Goal: Information Seeking & Learning: Compare options

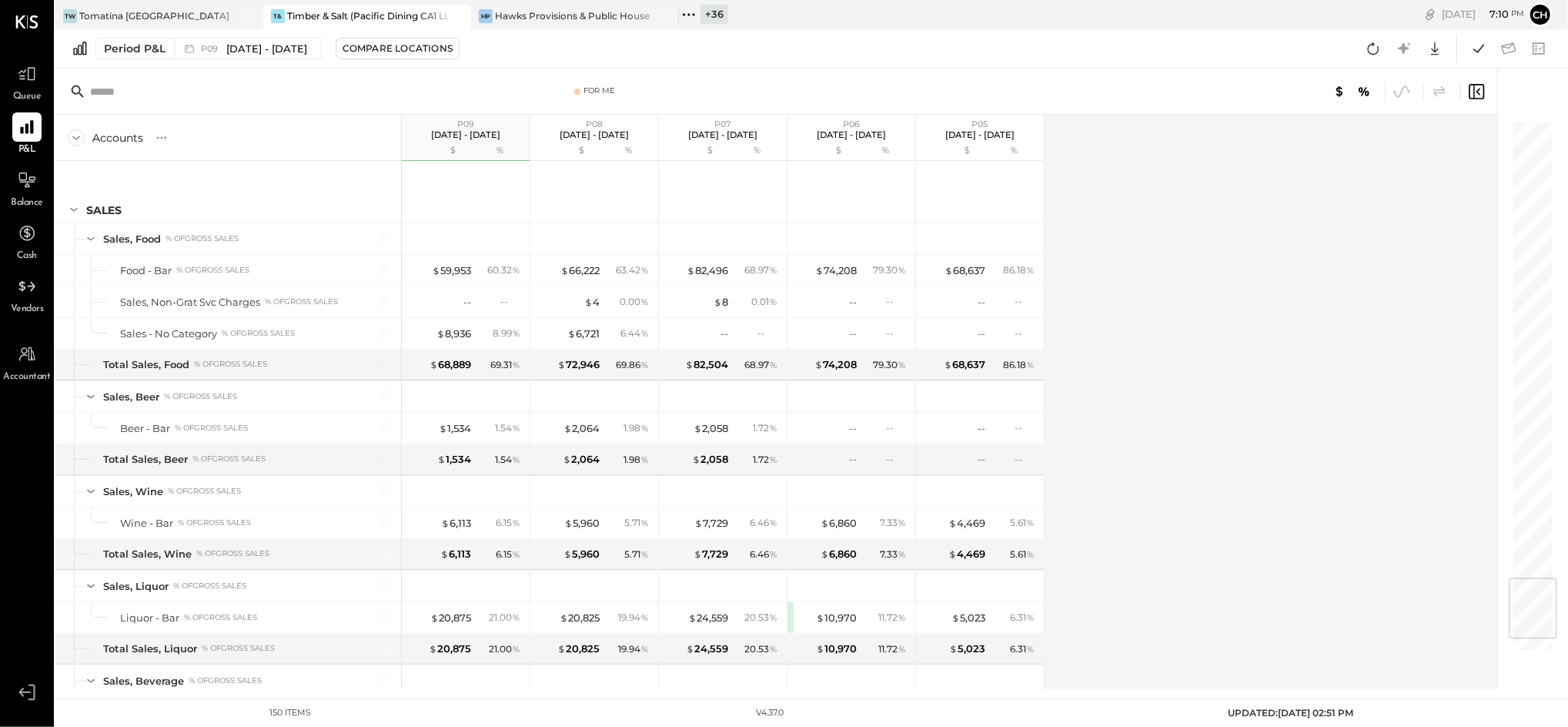
scroll to position [3890, 0]
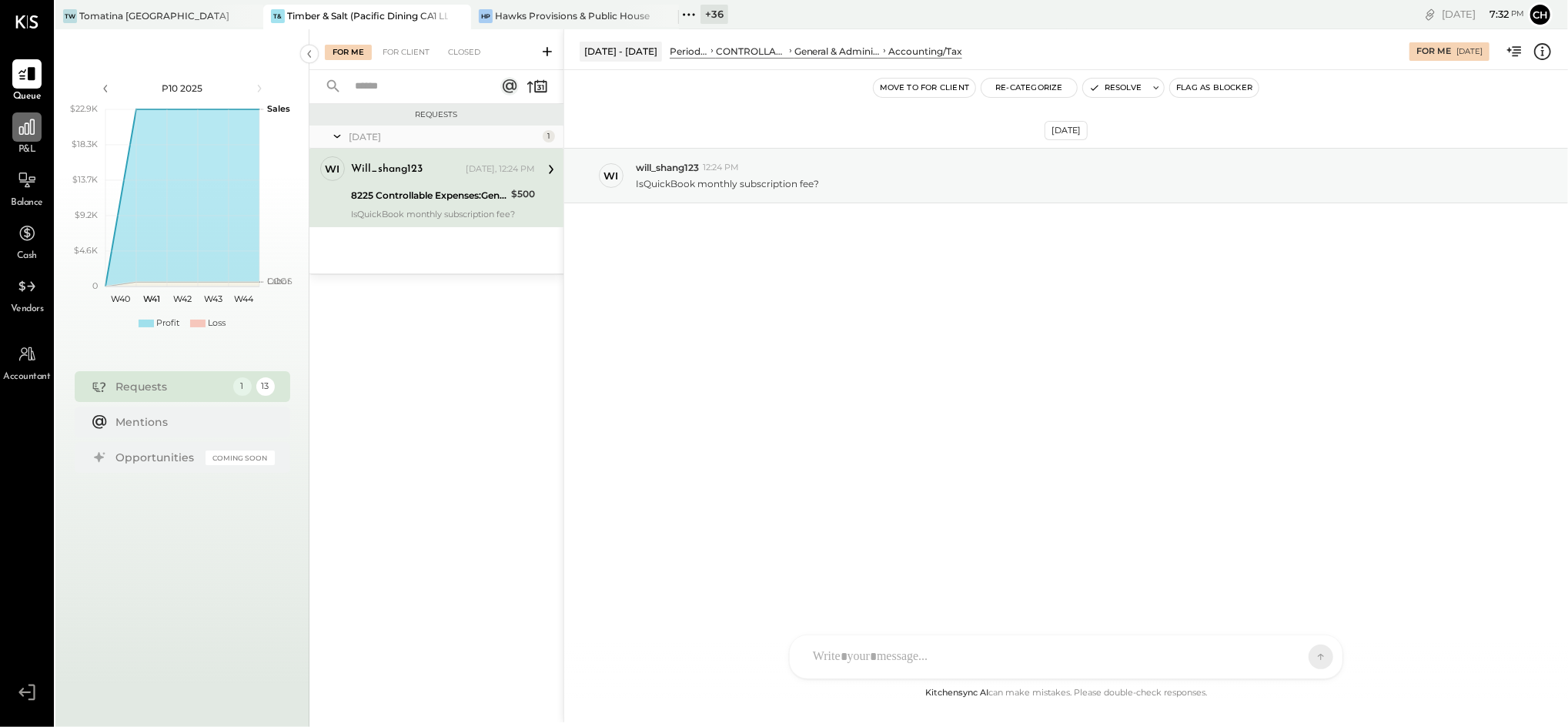
click at [23, 120] on icon at bounding box center [27, 127] width 20 height 20
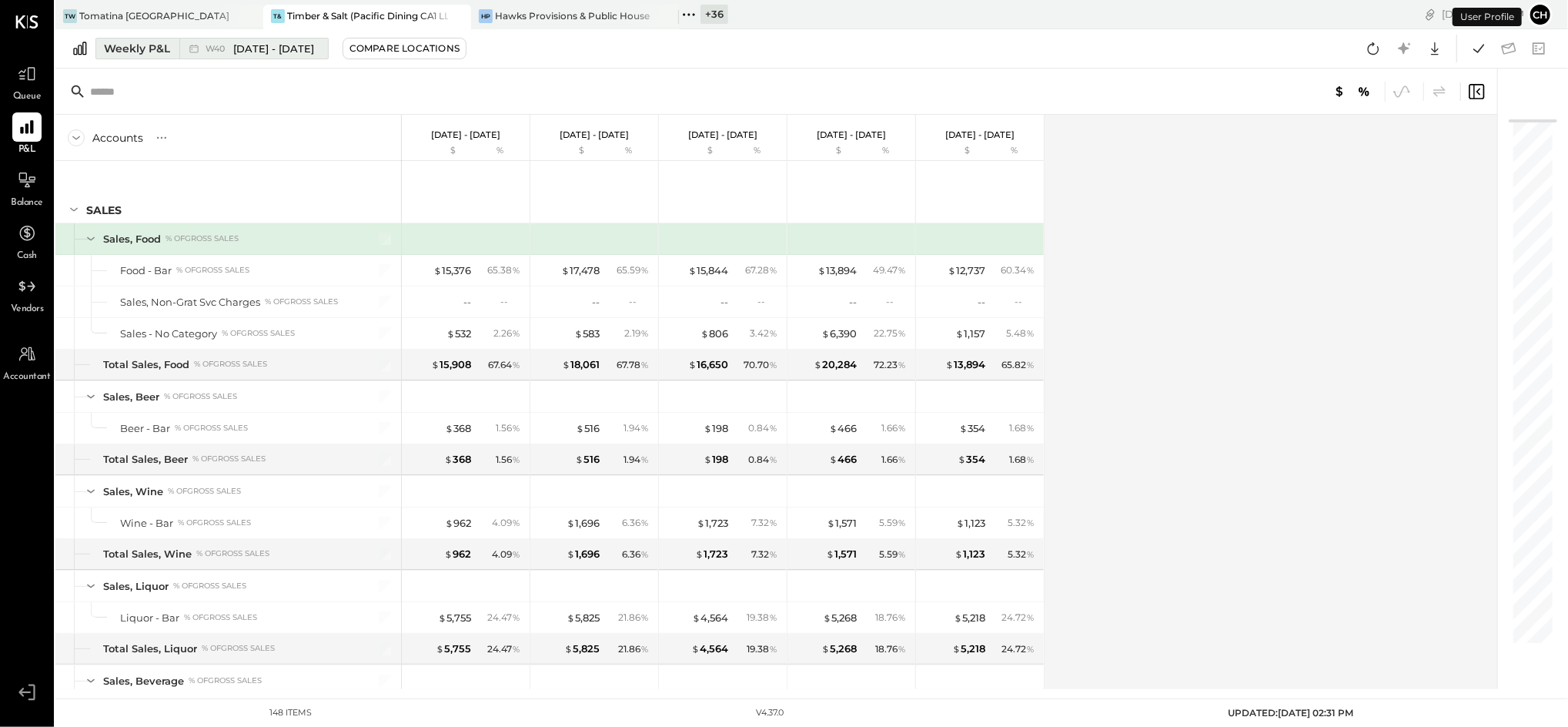
click at [149, 41] on div "Weekly P&L" at bounding box center [137, 48] width 66 height 16
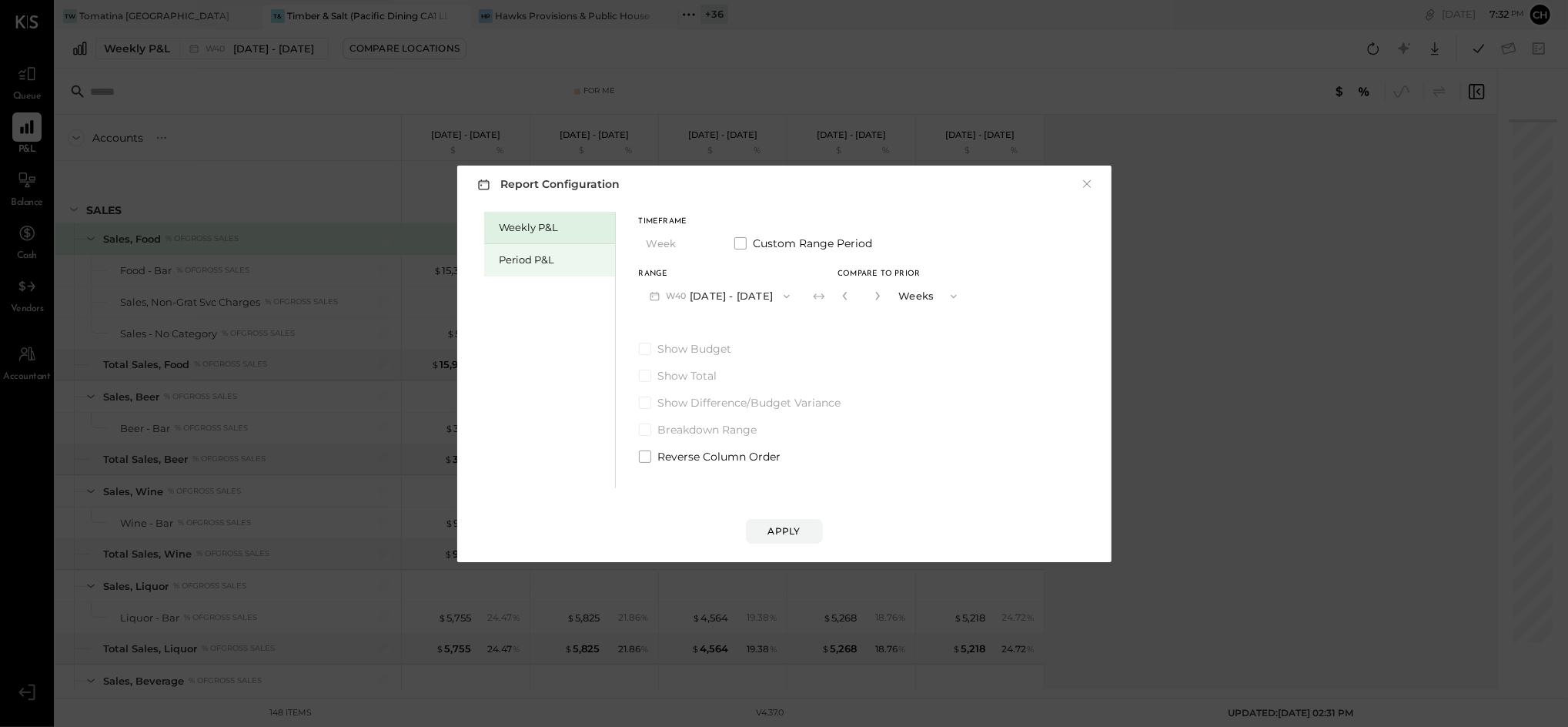
click at [537, 256] on div "Period P&L" at bounding box center [553, 259] width 107 height 15
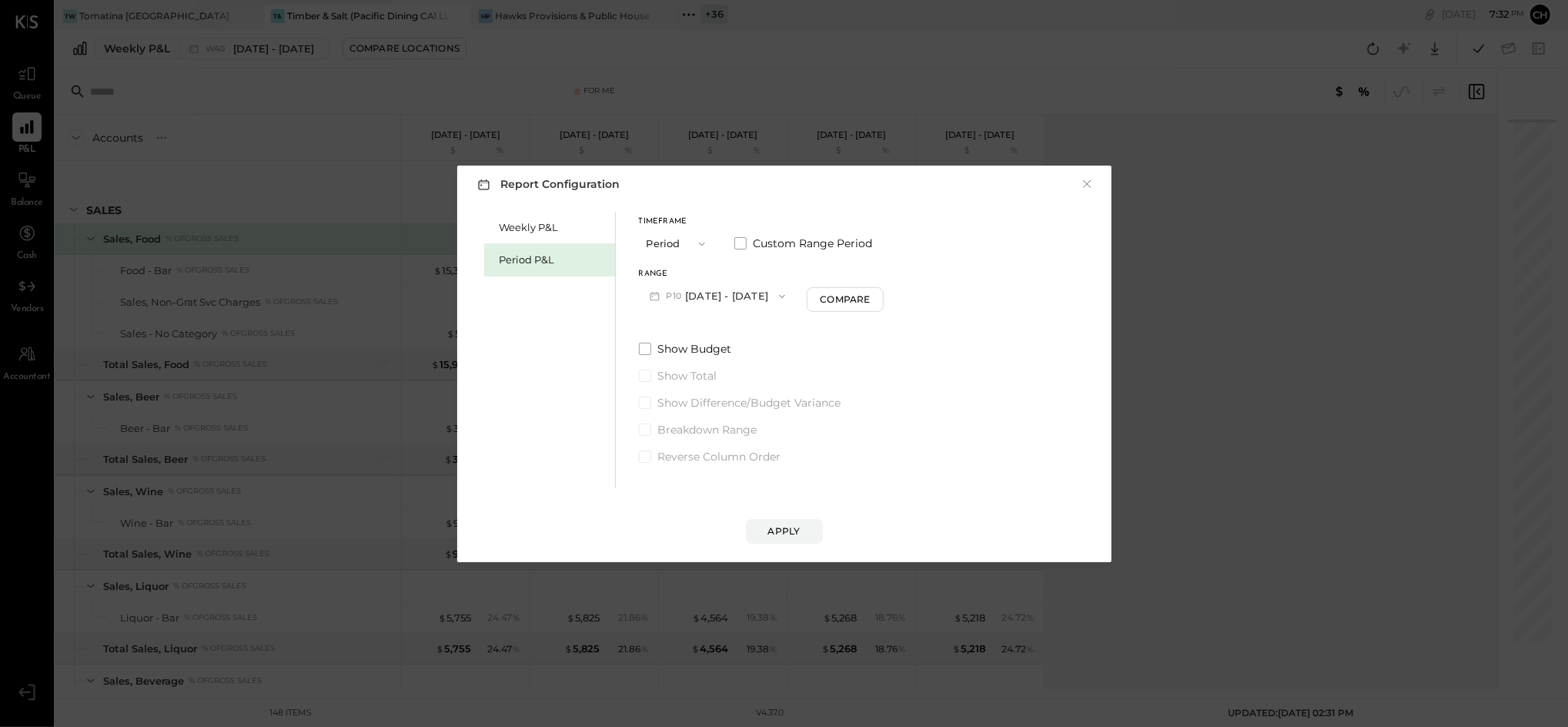
click at [771, 291] on button "P10 [DATE] - [DATE]" at bounding box center [718, 296] width 158 height 29
click at [727, 326] on span "[DATE] - [DATE]" at bounding box center [711, 329] width 73 height 13
click at [827, 293] on div "Compare" at bounding box center [847, 298] width 50 height 13
click at [877, 297] on div "*" at bounding box center [859, 296] width 47 height 29
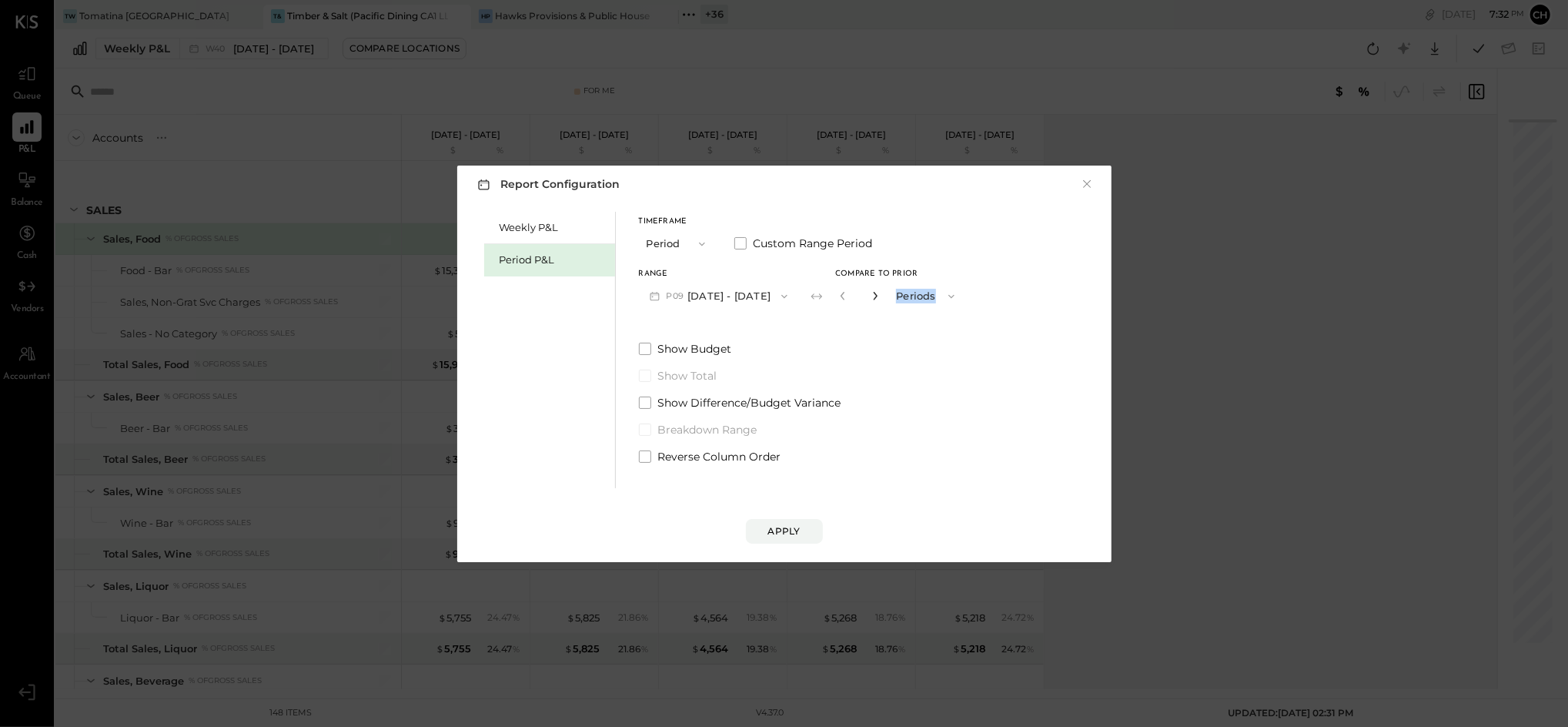
click at [871, 297] on icon "button" at bounding box center [875, 295] width 9 height 9
click at [874, 297] on icon "button" at bounding box center [876, 296] width 4 height 9
click at [871, 297] on icon "button" at bounding box center [875, 295] width 9 height 9
type input "*"
click at [773, 538] on button "Apply" at bounding box center [784, 531] width 77 height 25
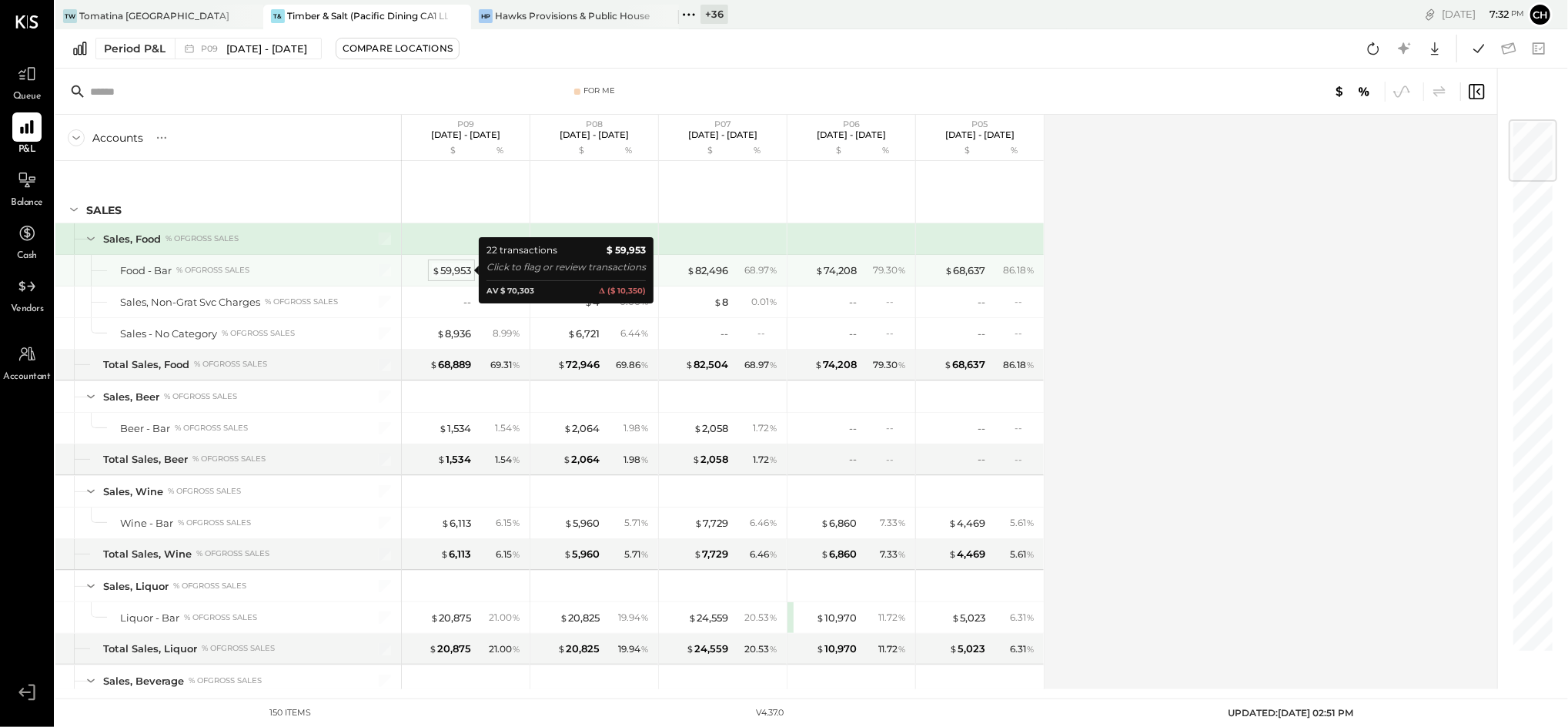
click at [445, 268] on div "$ 59,953" at bounding box center [452, 270] width 39 height 15
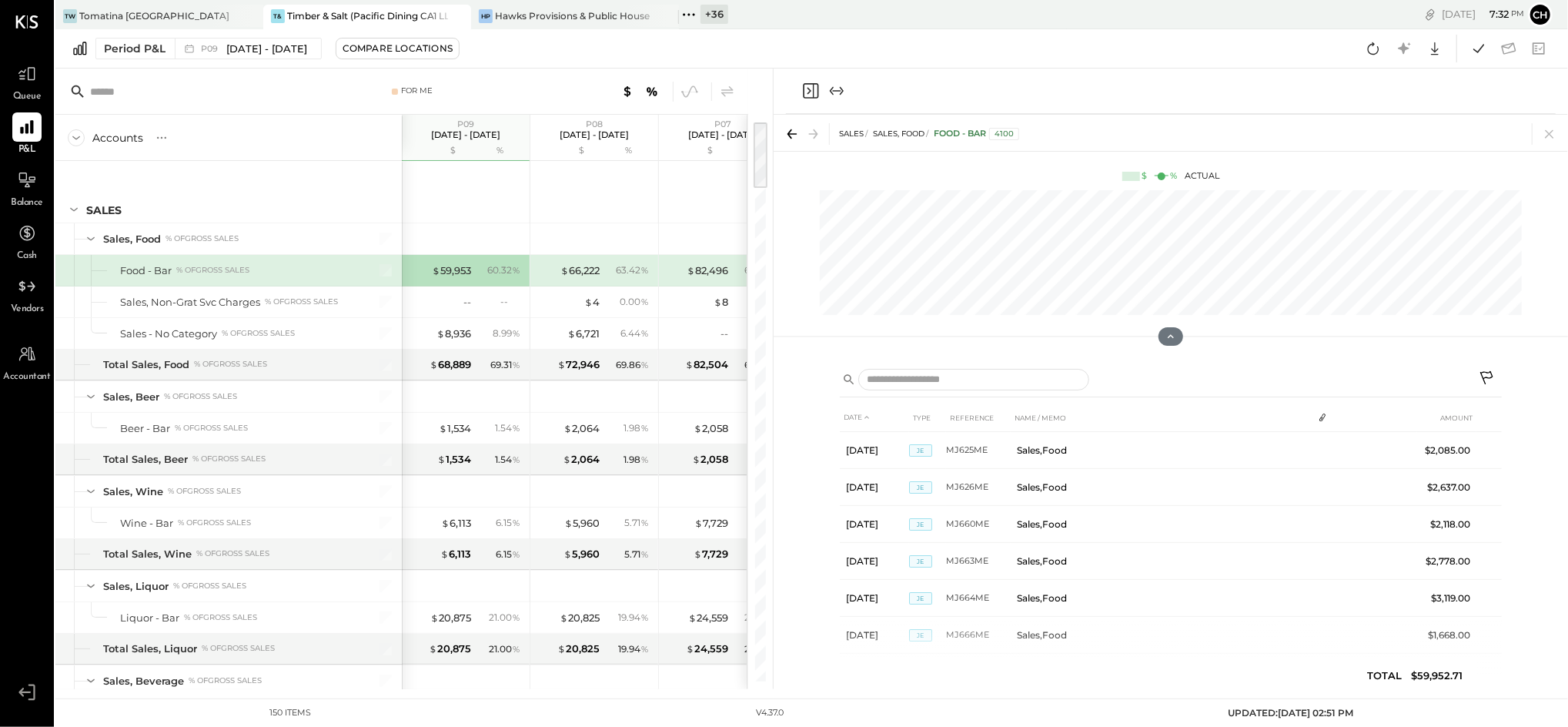
click at [615, 51] on div "Period P&L P09 [DATE] - [DATE] Compare Locations Google Sheets Excel" at bounding box center [812, 49] width 1513 height 39
click at [1548, 139] on icon at bounding box center [1550, 134] width 22 height 22
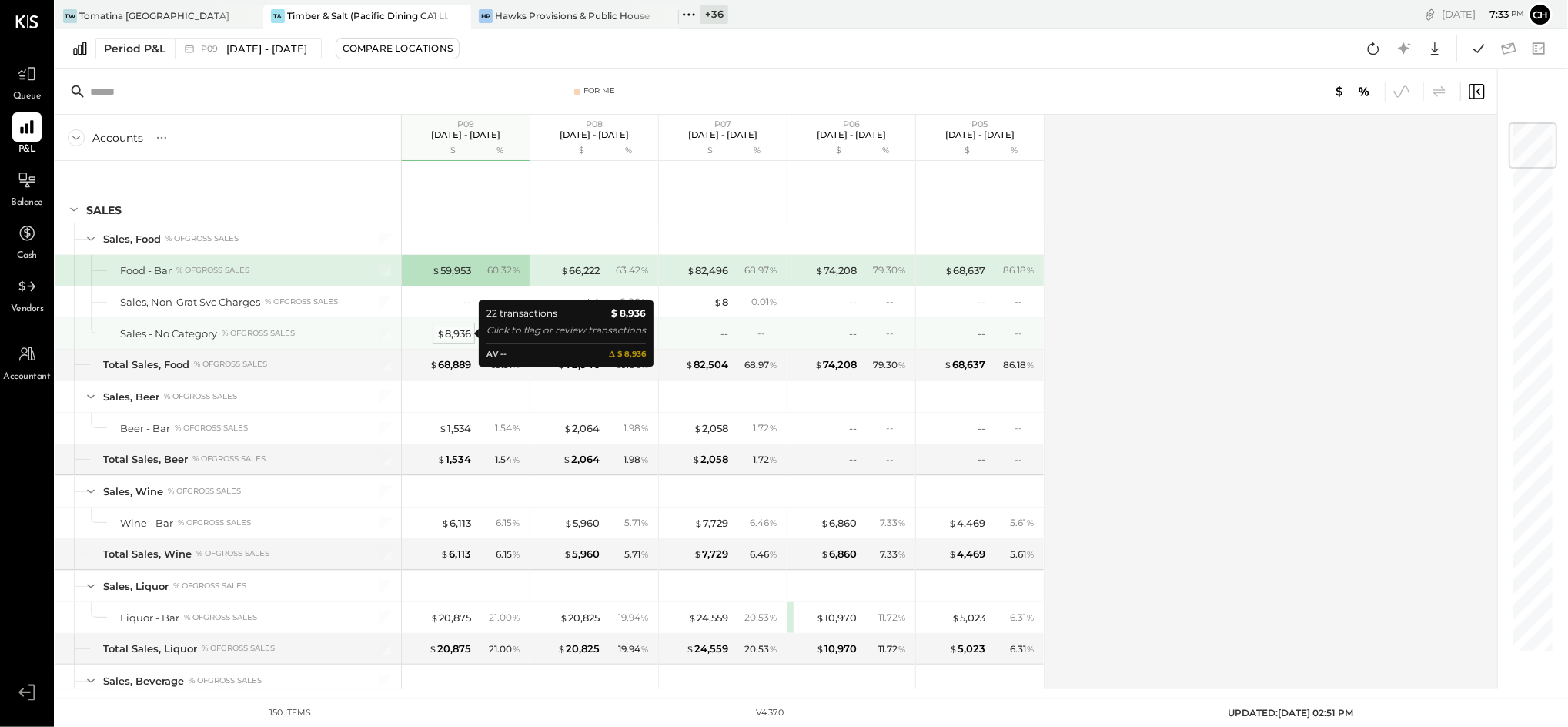
click at [460, 338] on div "$ 8,936" at bounding box center [453, 333] width 34 height 15
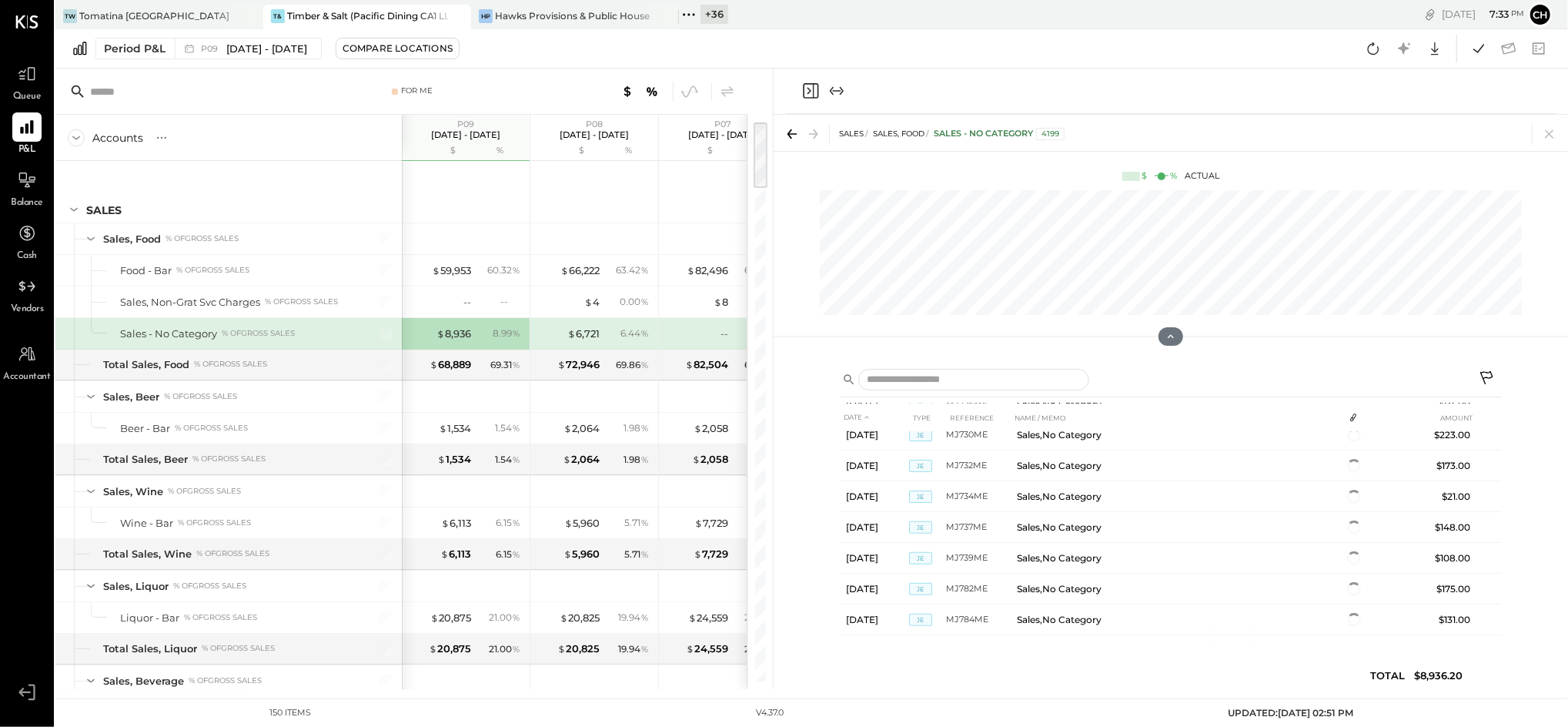
scroll to position [611, 0]
click at [1555, 138] on icon at bounding box center [1550, 134] width 22 height 22
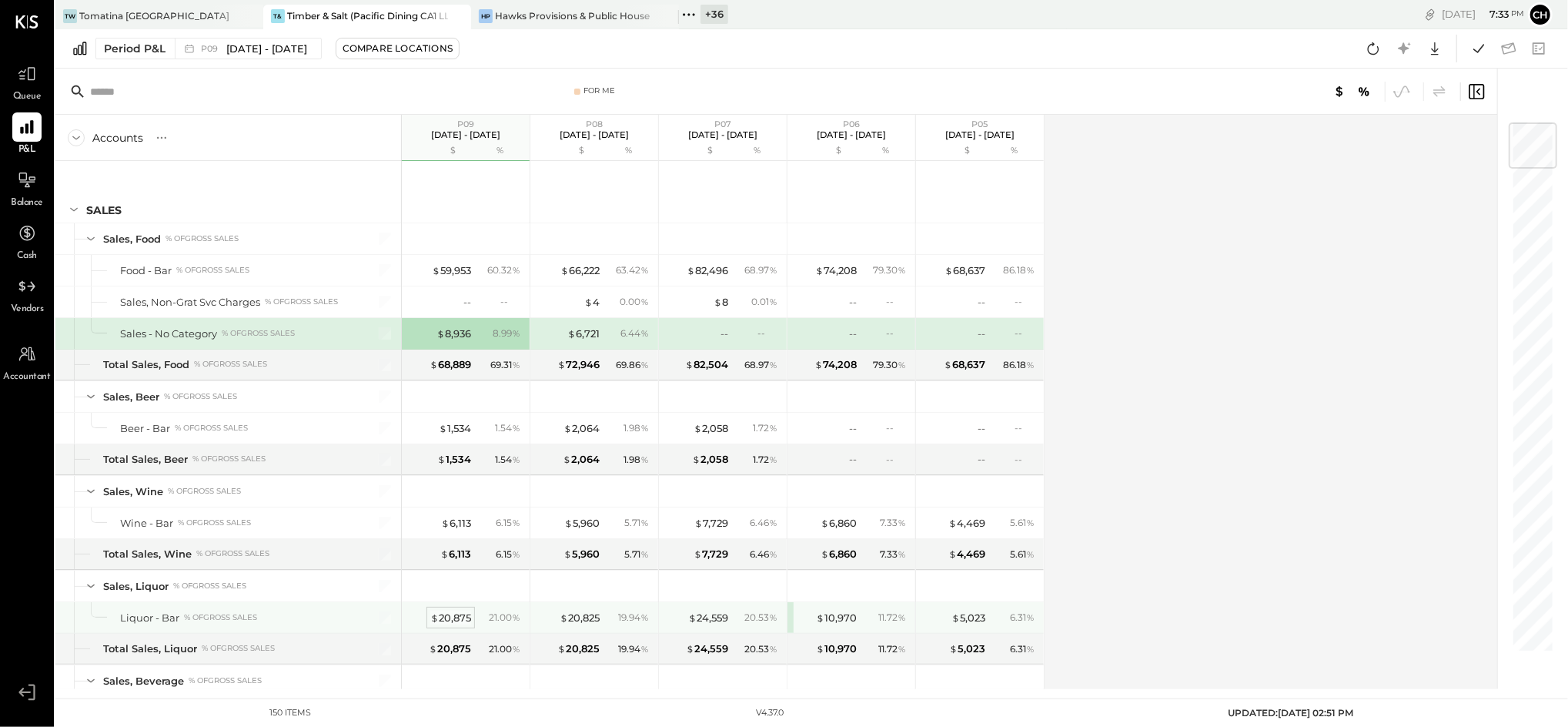
click at [459, 618] on div "$ 20,875" at bounding box center [450, 618] width 40 height 15
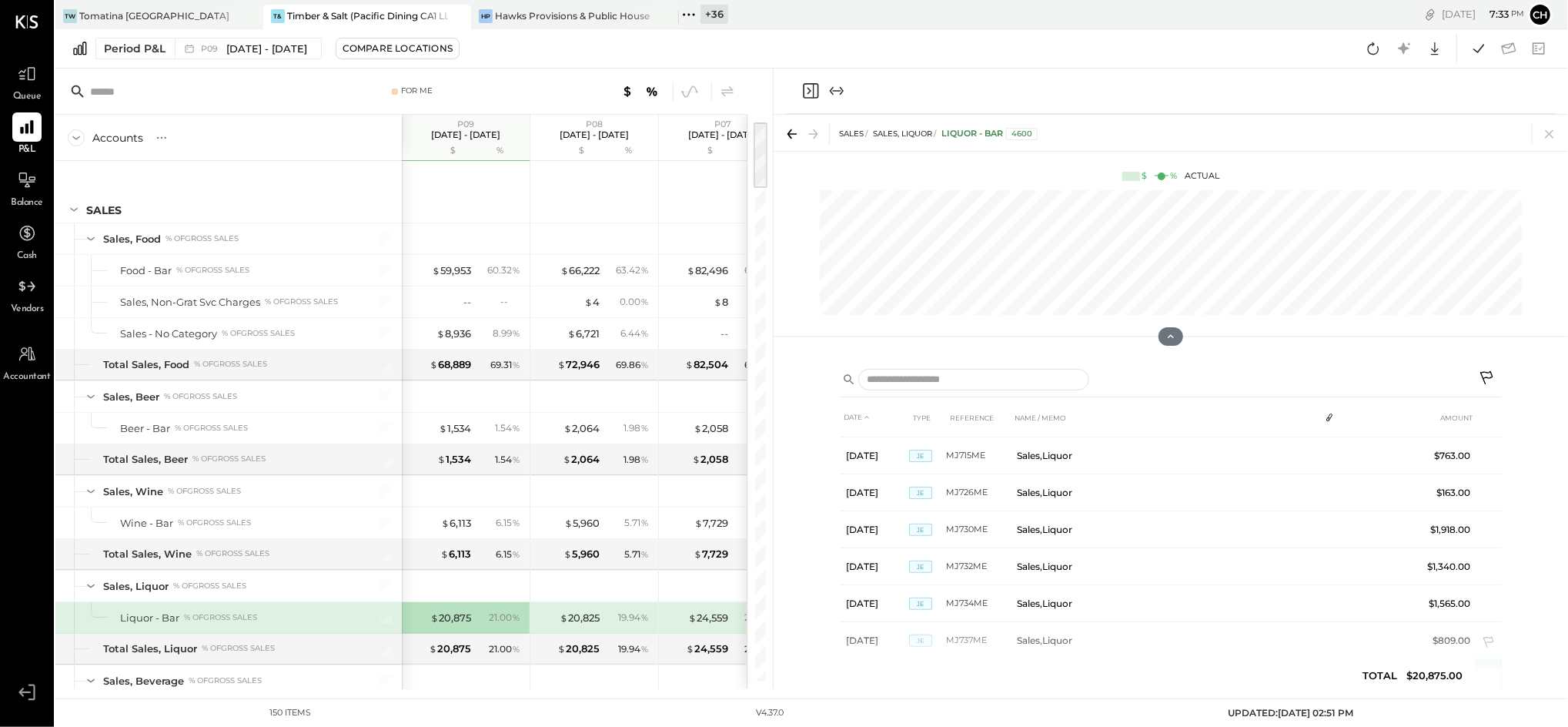
scroll to position [611, 0]
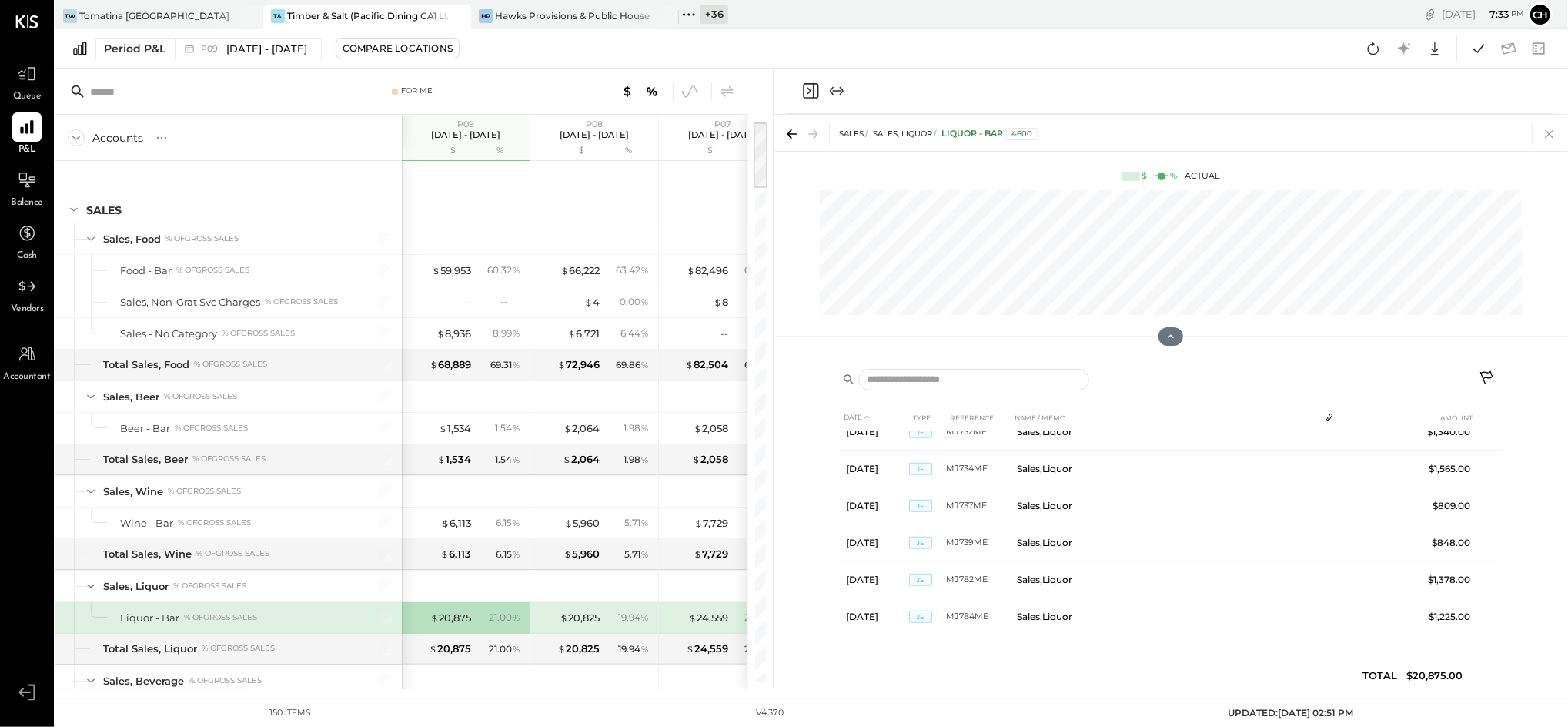
click at [1550, 130] on icon at bounding box center [1550, 134] width 22 height 22
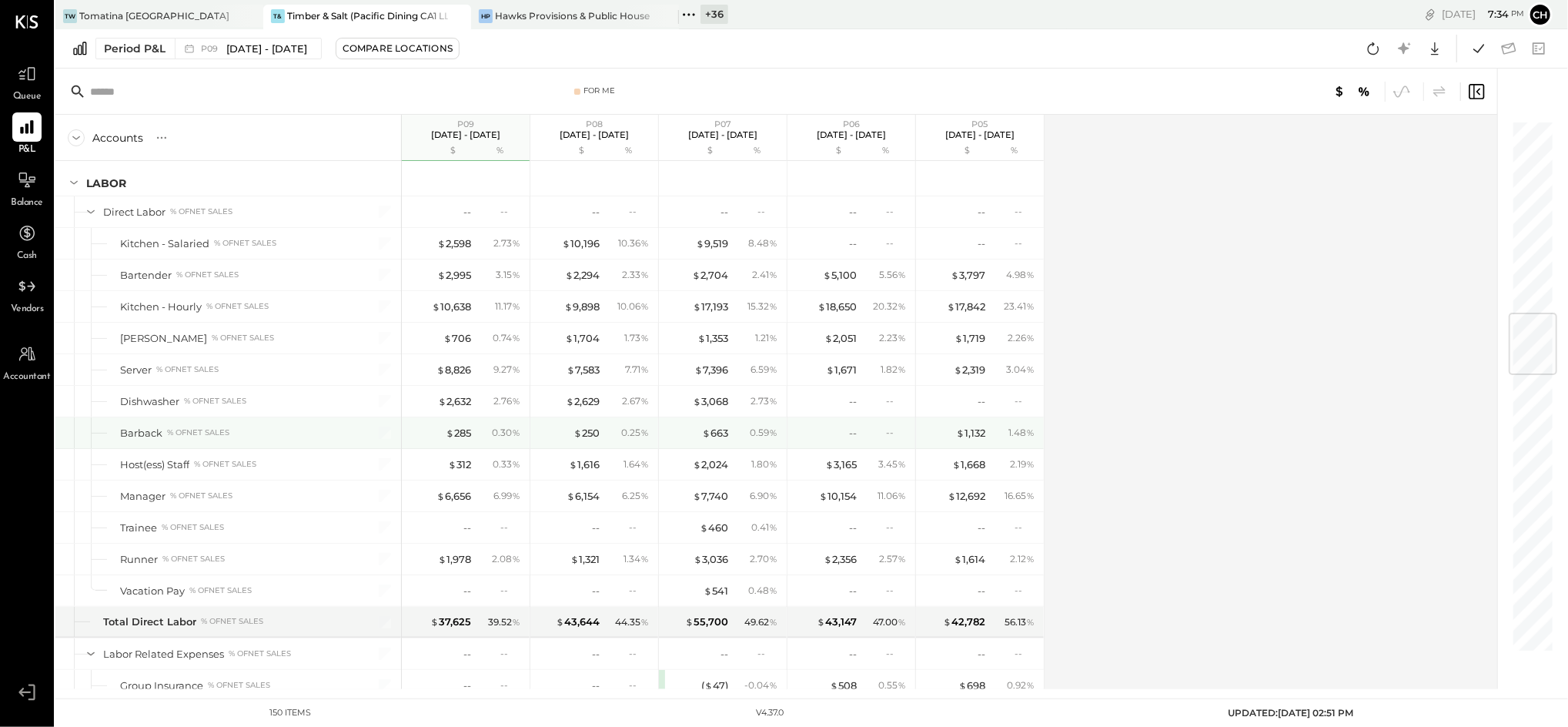
scroll to position [1642, 0]
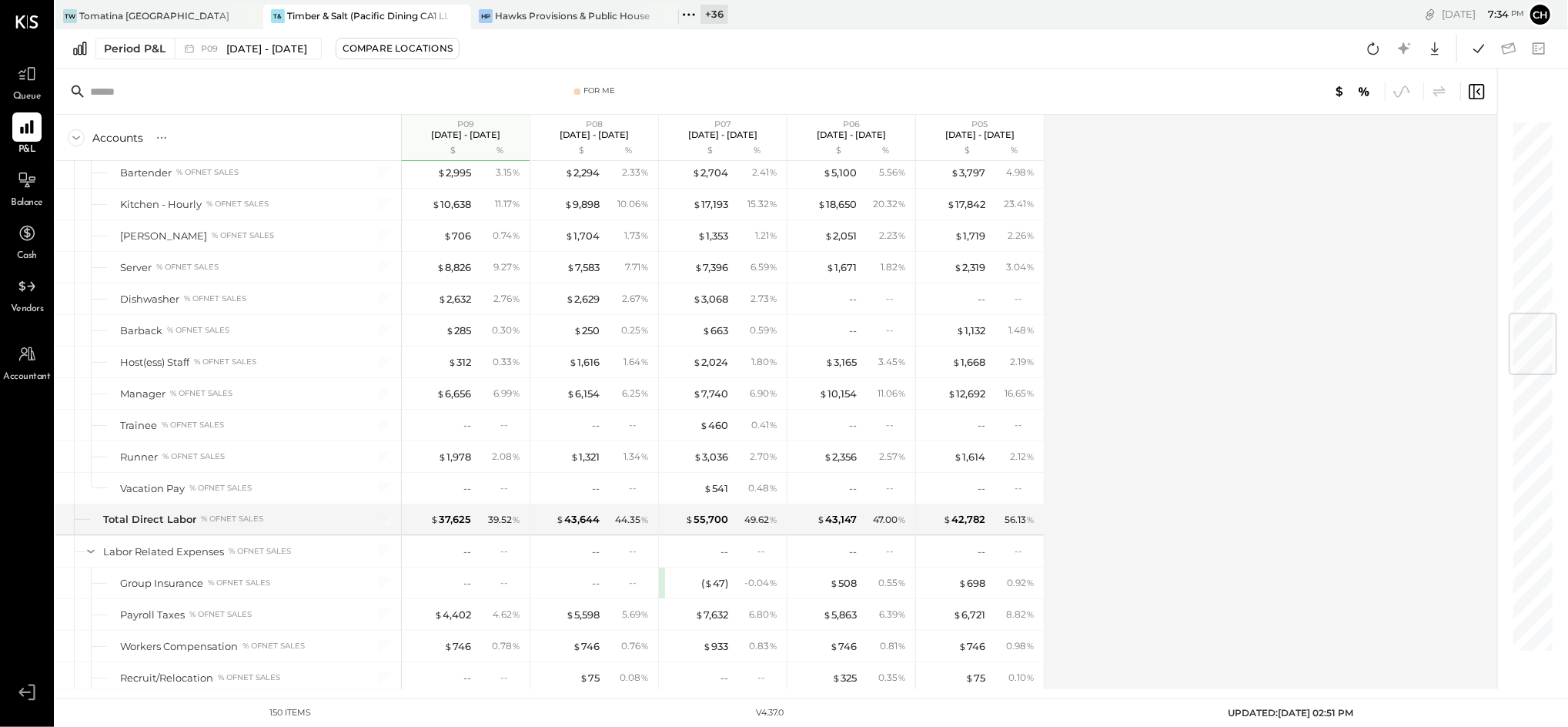
click at [692, 16] on icon at bounding box center [688, 15] width 20 height 20
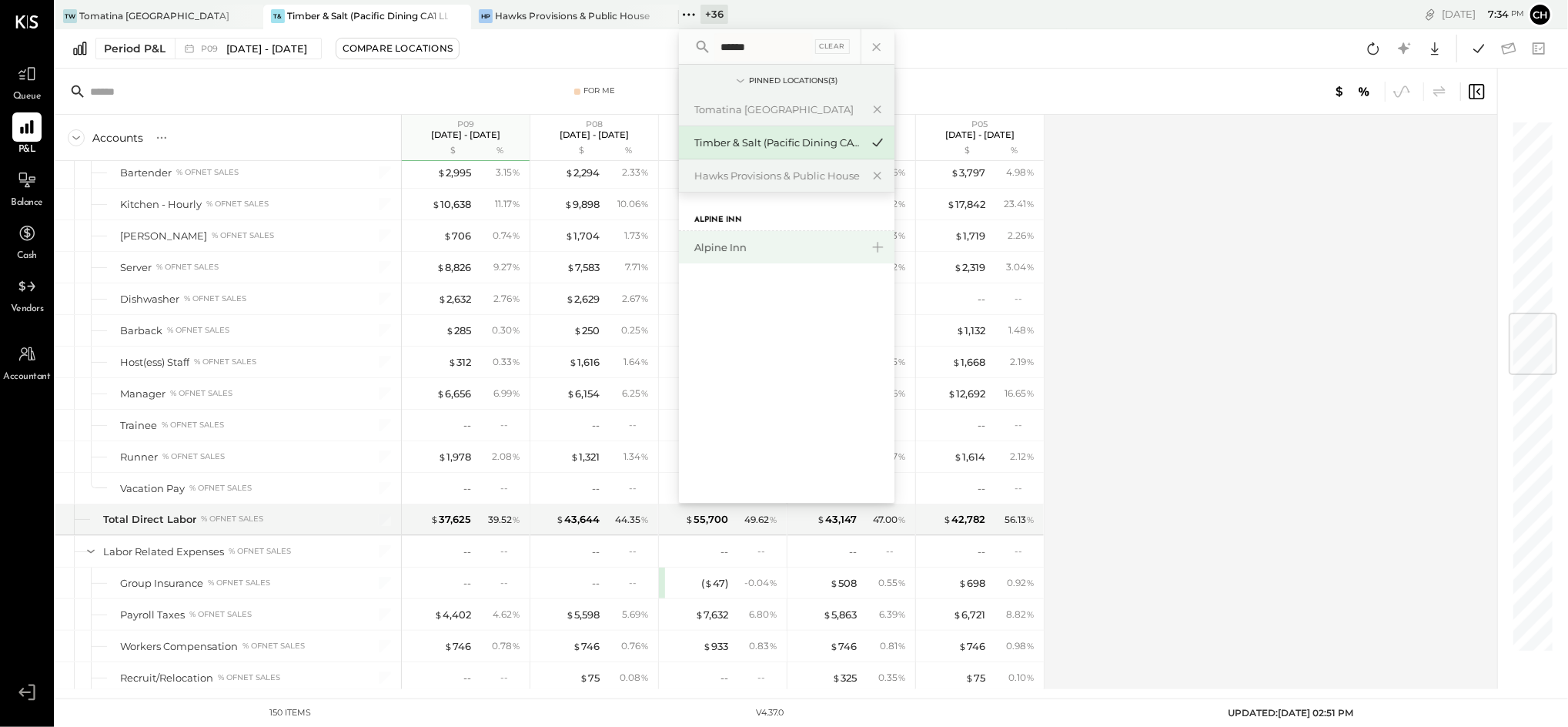
type input "******"
click at [747, 254] on div "Alpine Inn" at bounding box center [777, 247] width 166 height 15
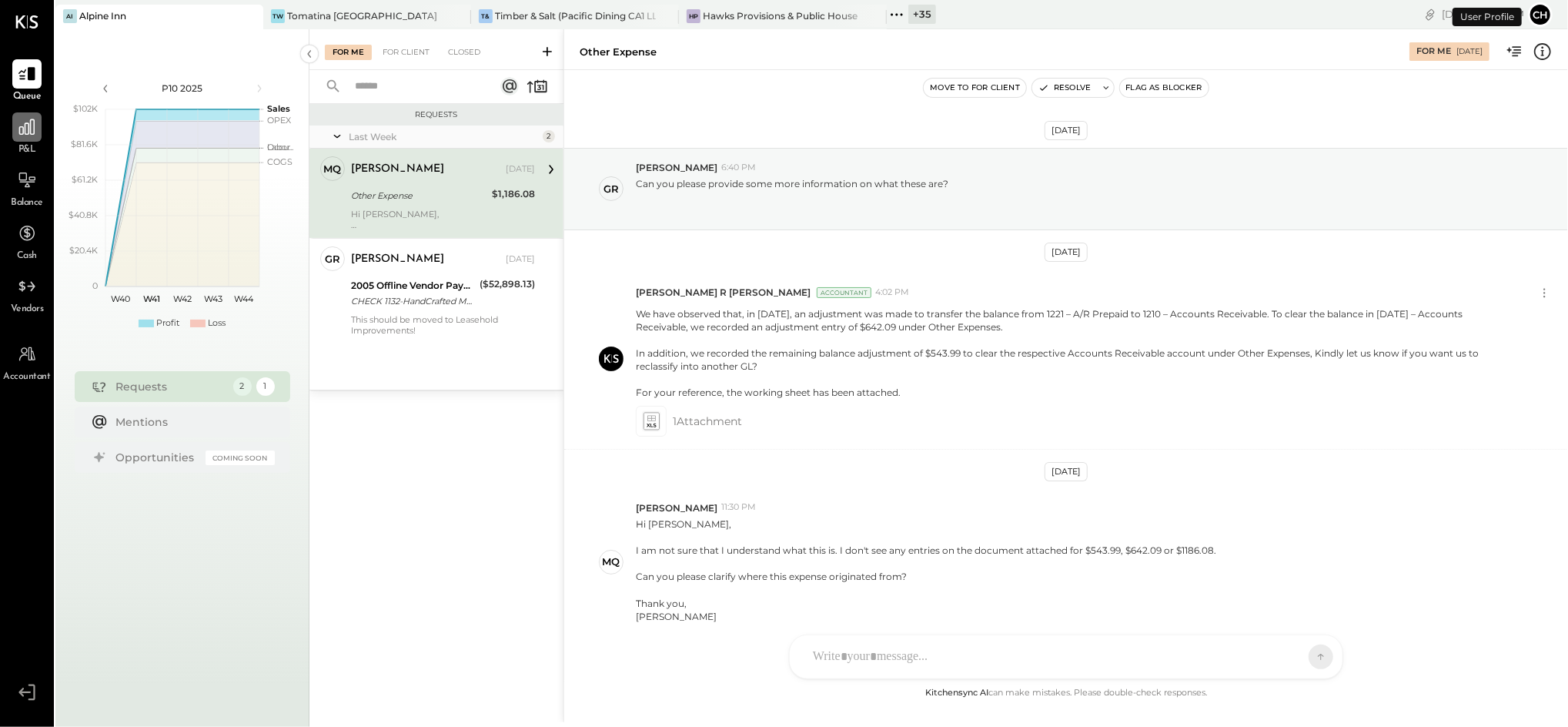
scroll to position [67, 0]
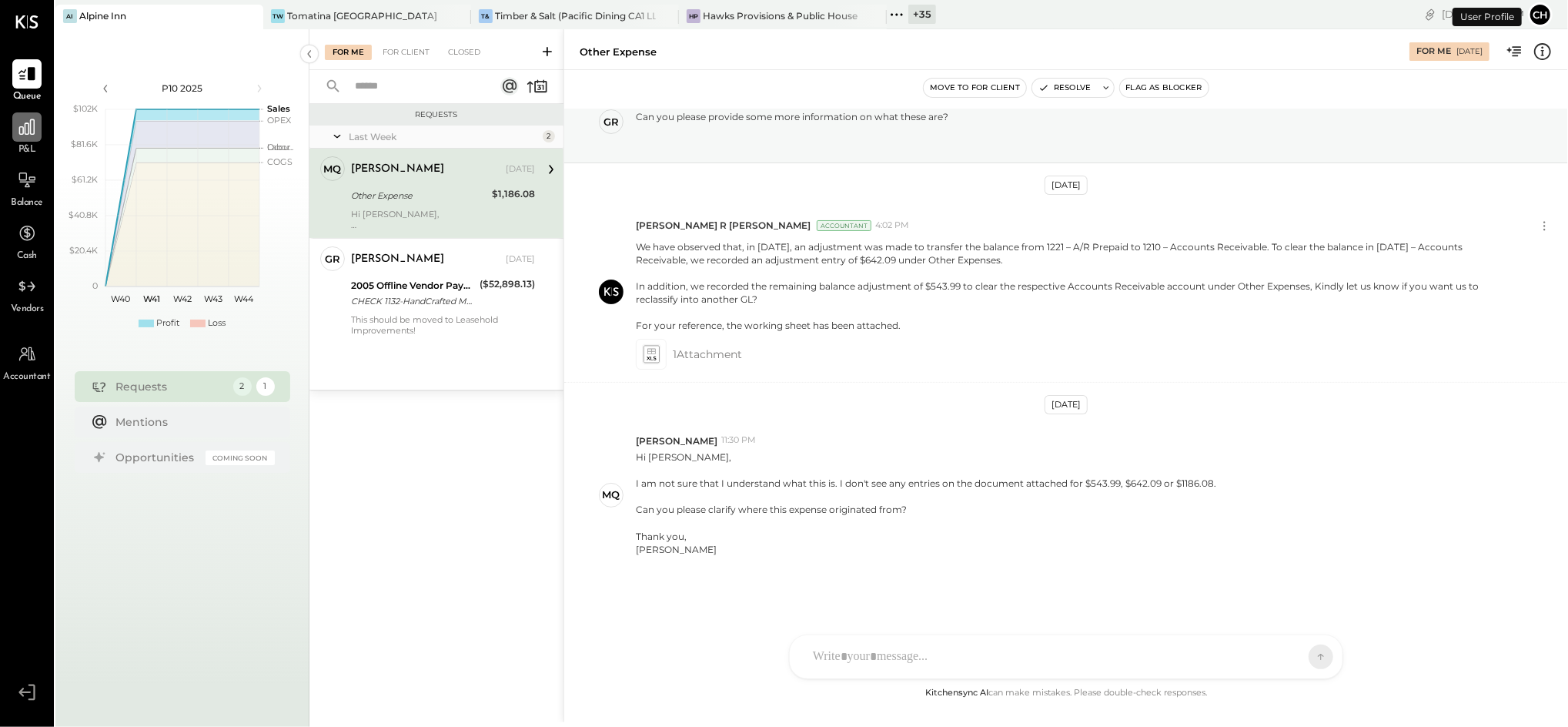
click at [28, 131] on icon at bounding box center [27, 127] width 20 height 20
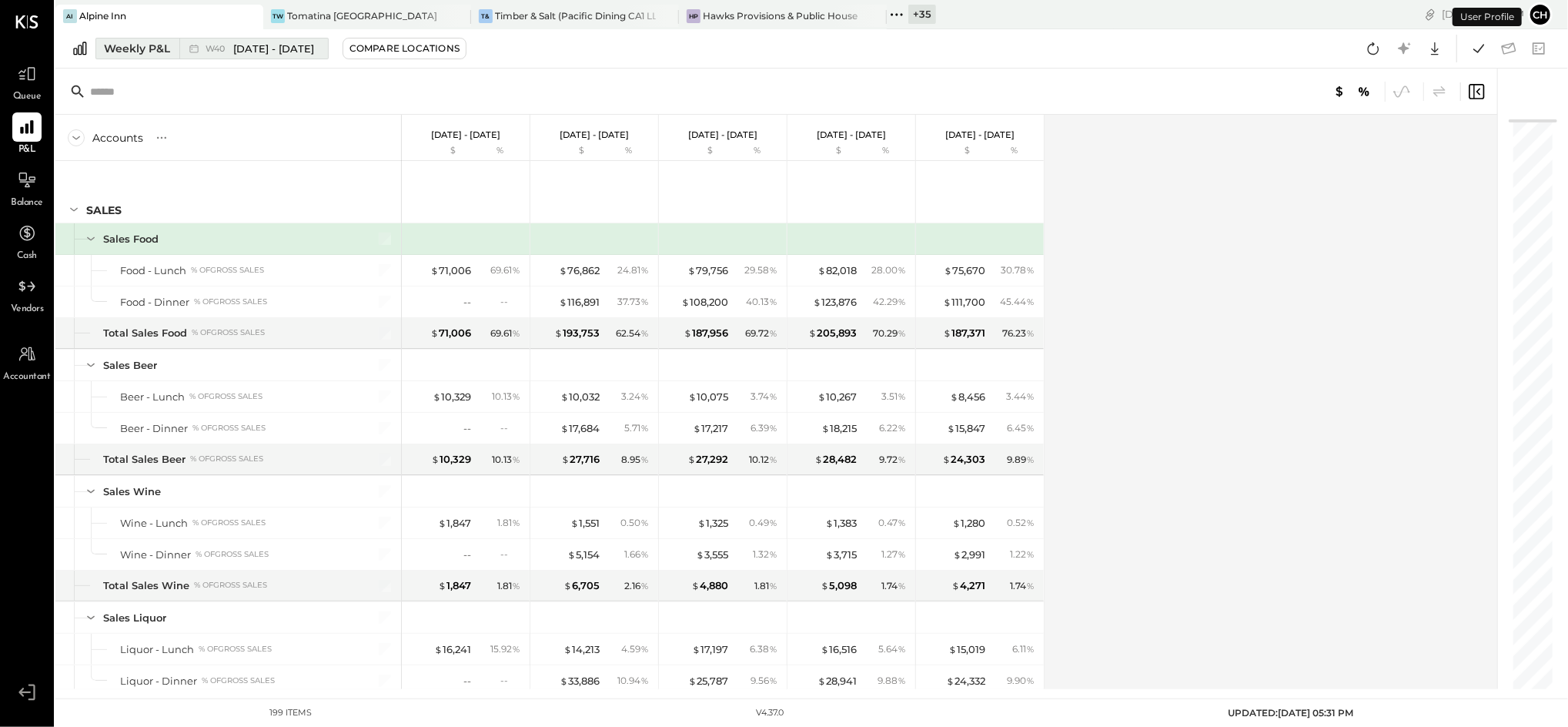
click at [269, 49] on span "[DATE] - [DATE]" at bounding box center [274, 48] width 81 height 15
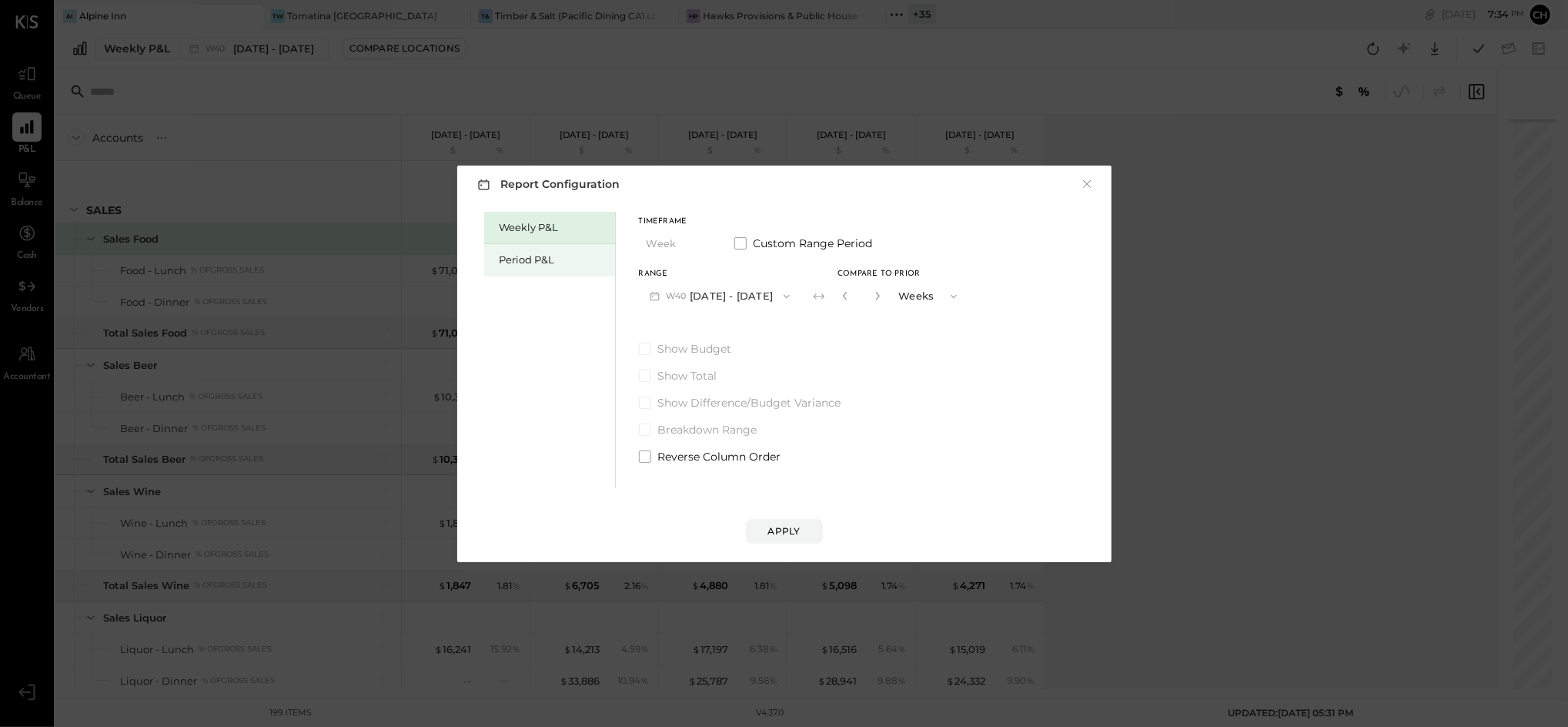
click at [501, 260] on div "Period P&L" at bounding box center [553, 259] width 107 height 15
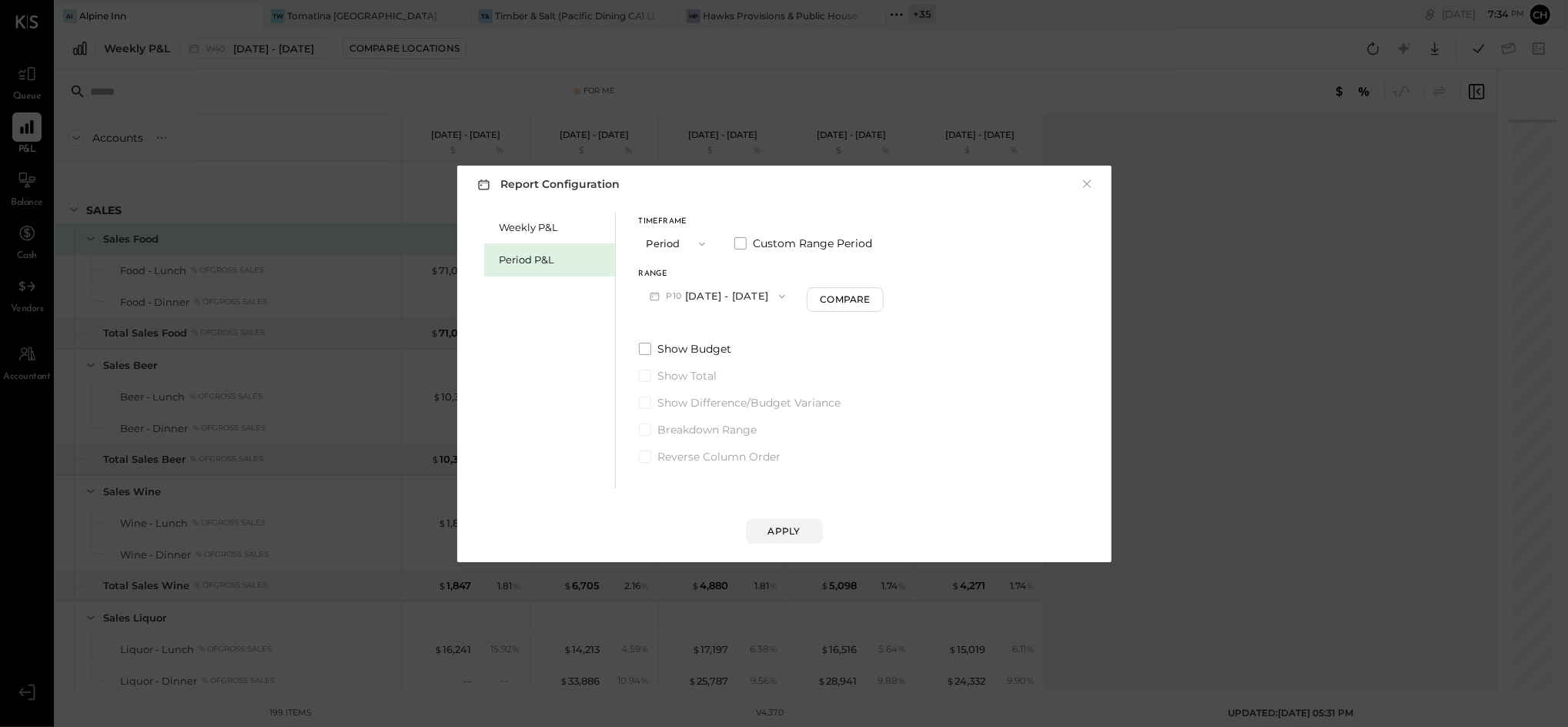
click at [750, 294] on button "P10 [DATE] - [DATE]" at bounding box center [718, 296] width 158 height 29
click at [757, 338] on div "P09 [DATE] - [DATE]" at bounding box center [728, 331] width 175 height 33
click at [840, 297] on div "Compare" at bounding box center [847, 298] width 50 height 13
click at [874, 296] on icon "button" at bounding box center [876, 296] width 4 height 9
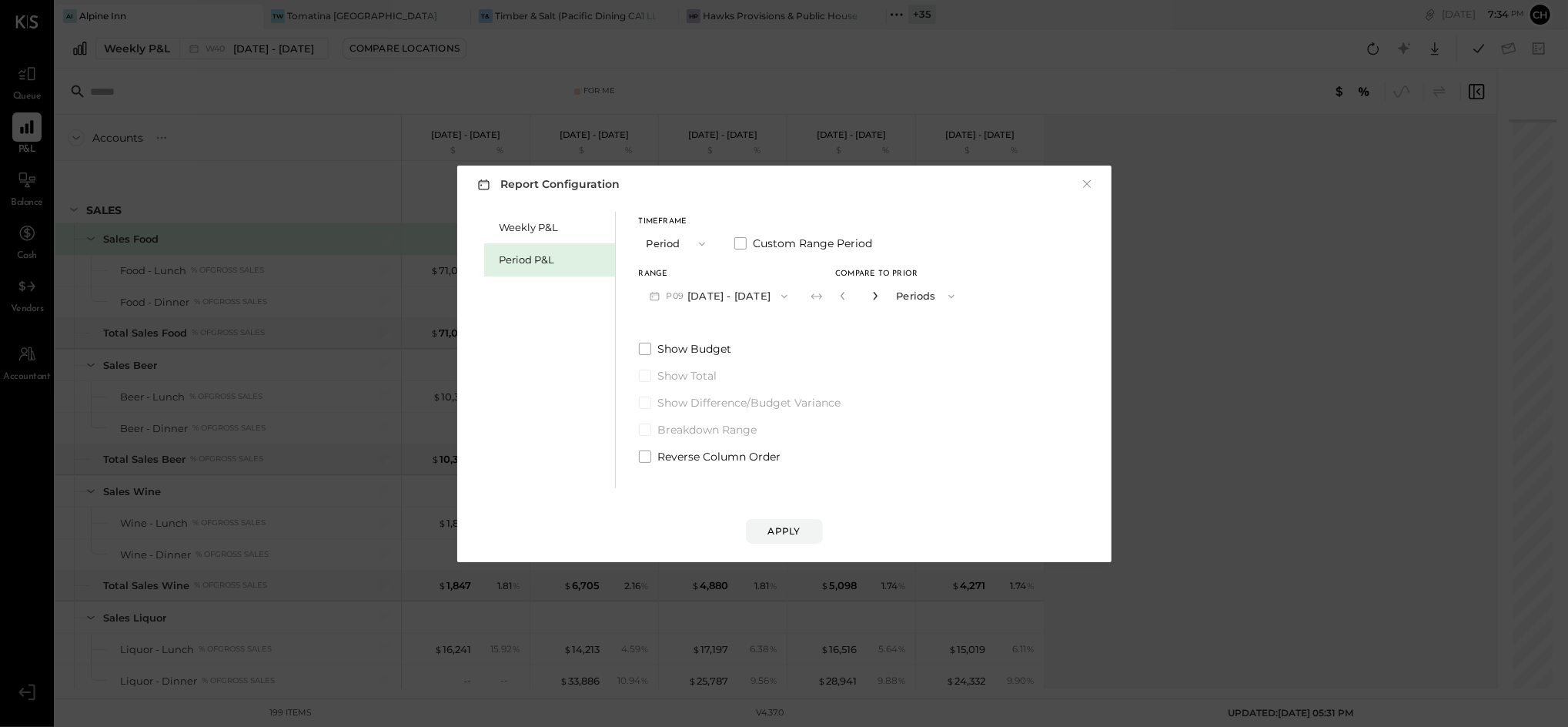
click at [874, 296] on icon "button" at bounding box center [876, 296] width 4 height 9
type input "*"
click at [810, 526] on button "Apply" at bounding box center [784, 531] width 77 height 25
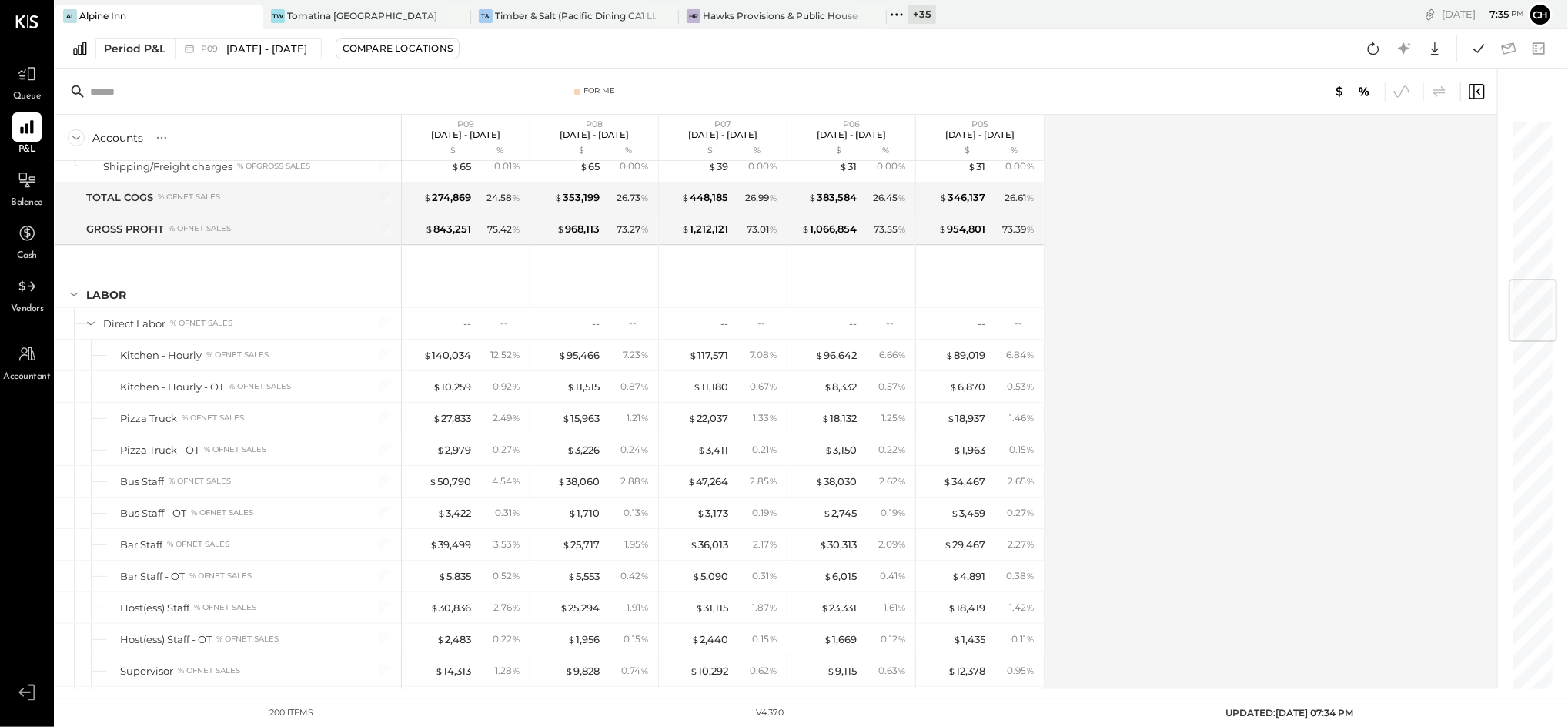
scroll to position [1335, 0]
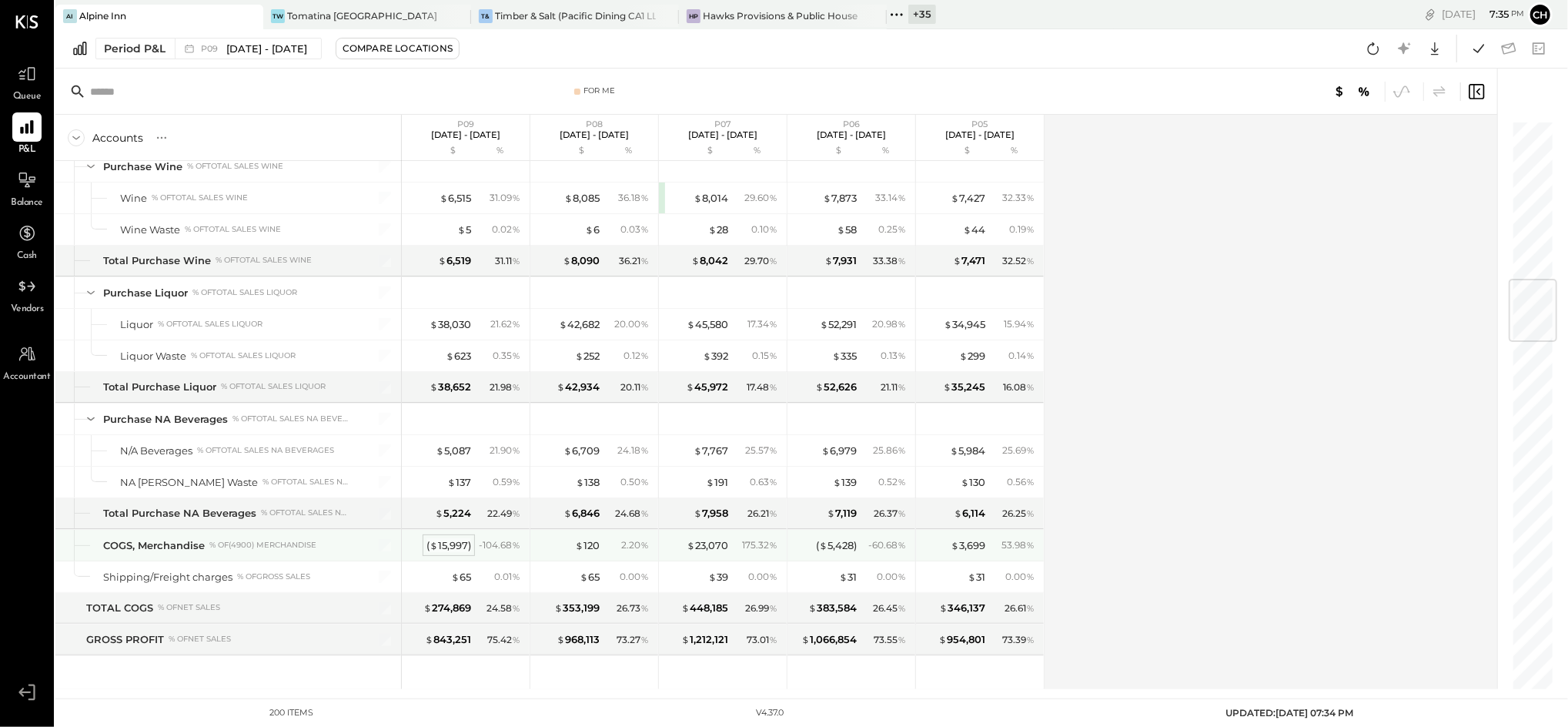
click at [439, 548] on div "( $ 15,997 )" at bounding box center [448, 545] width 44 height 15
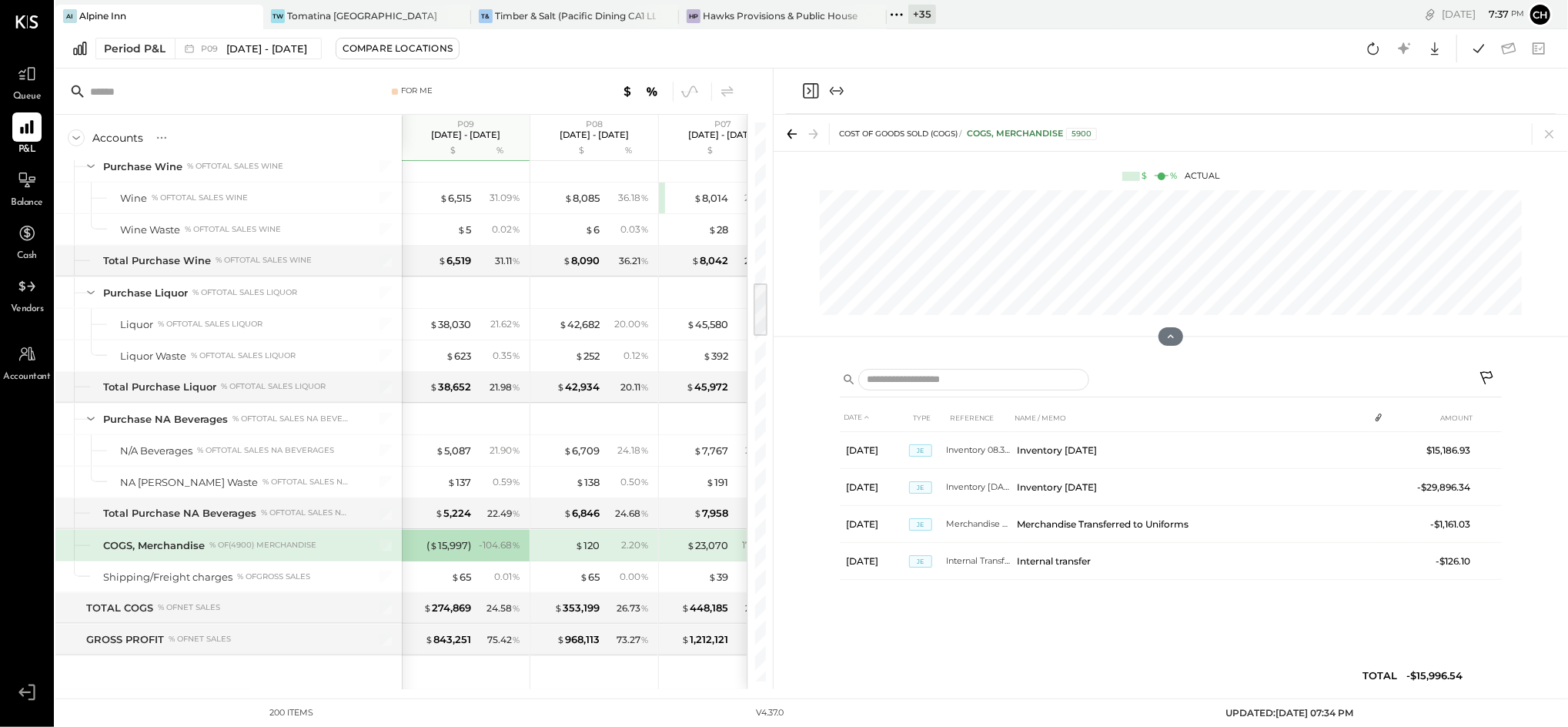
scroll to position [2053, 0]
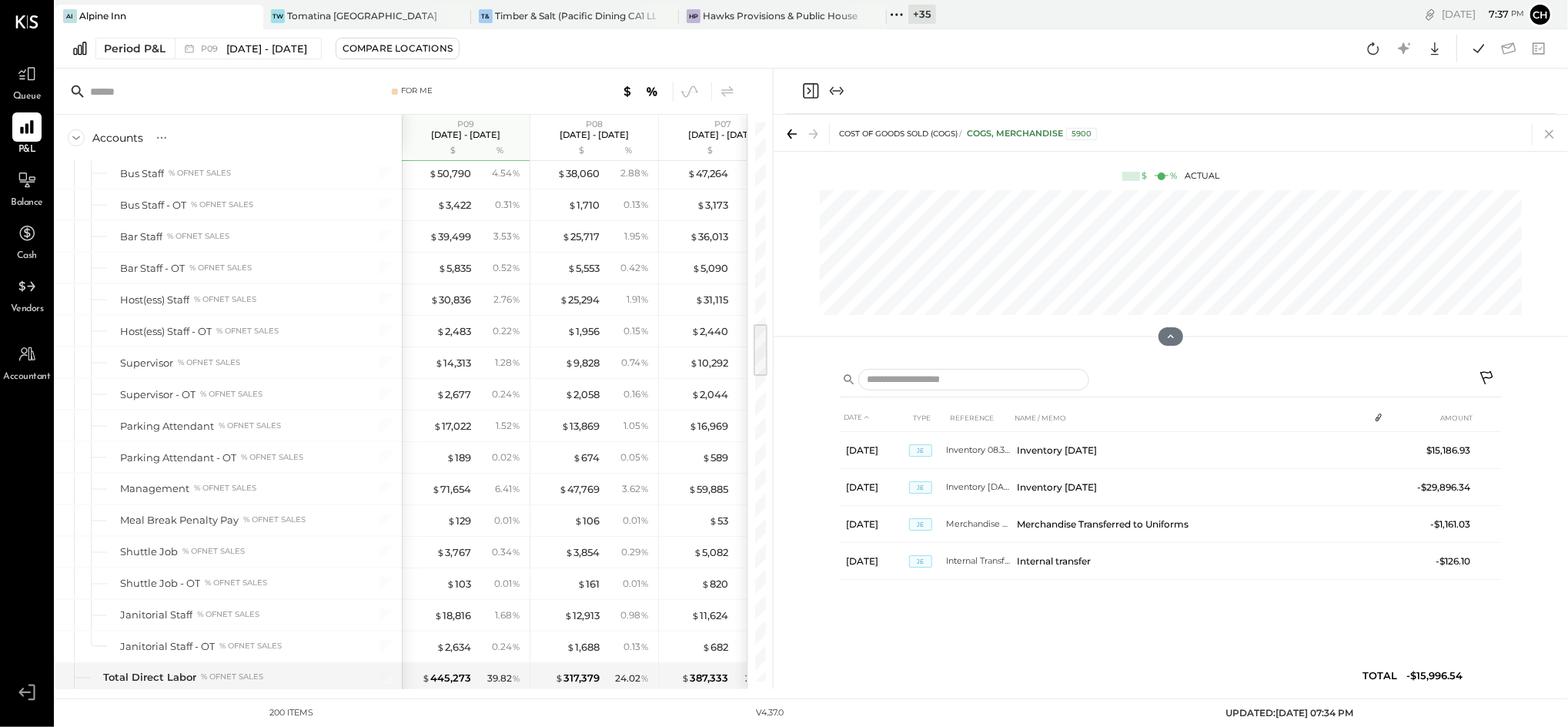
click at [1546, 137] on icon at bounding box center [1549, 134] width 9 height 9
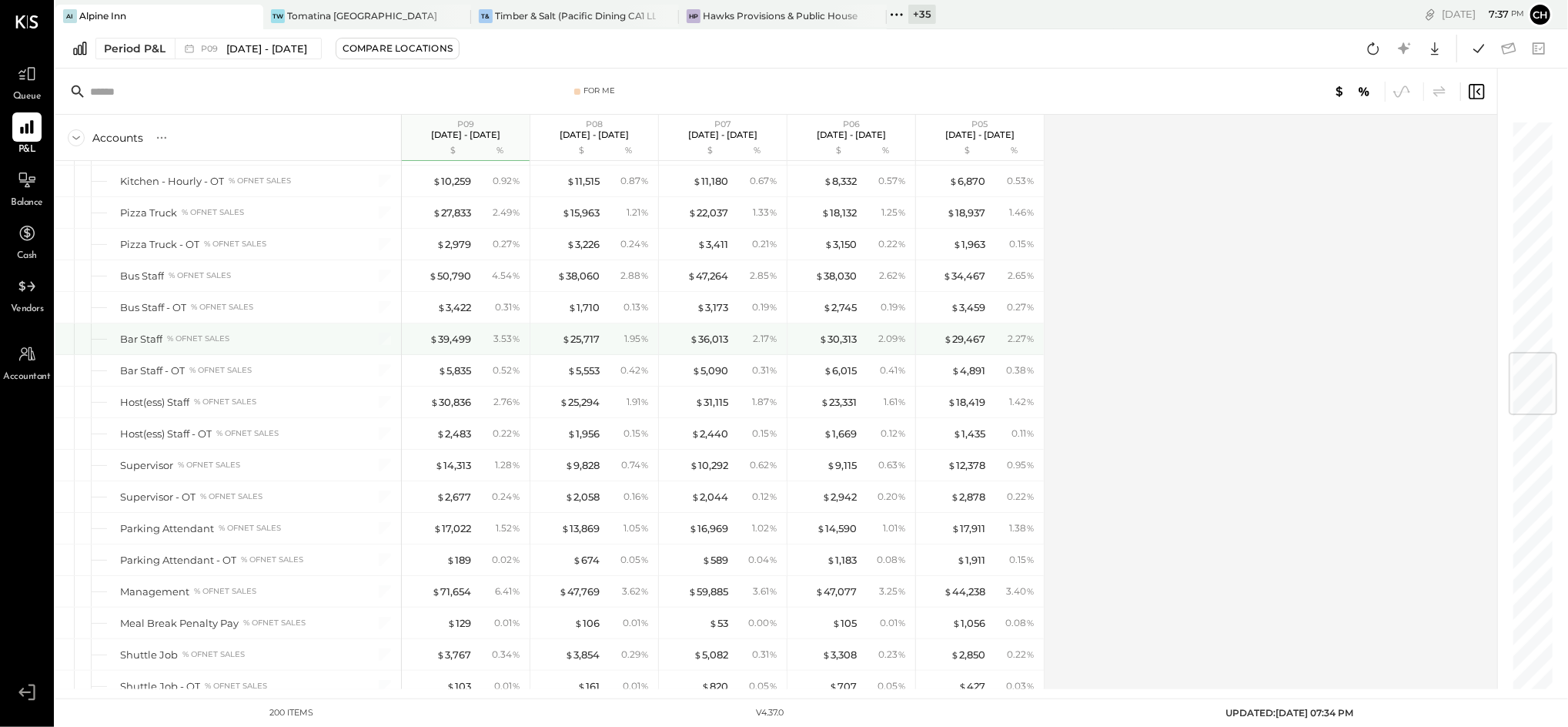
scroll to position [1745, 0]
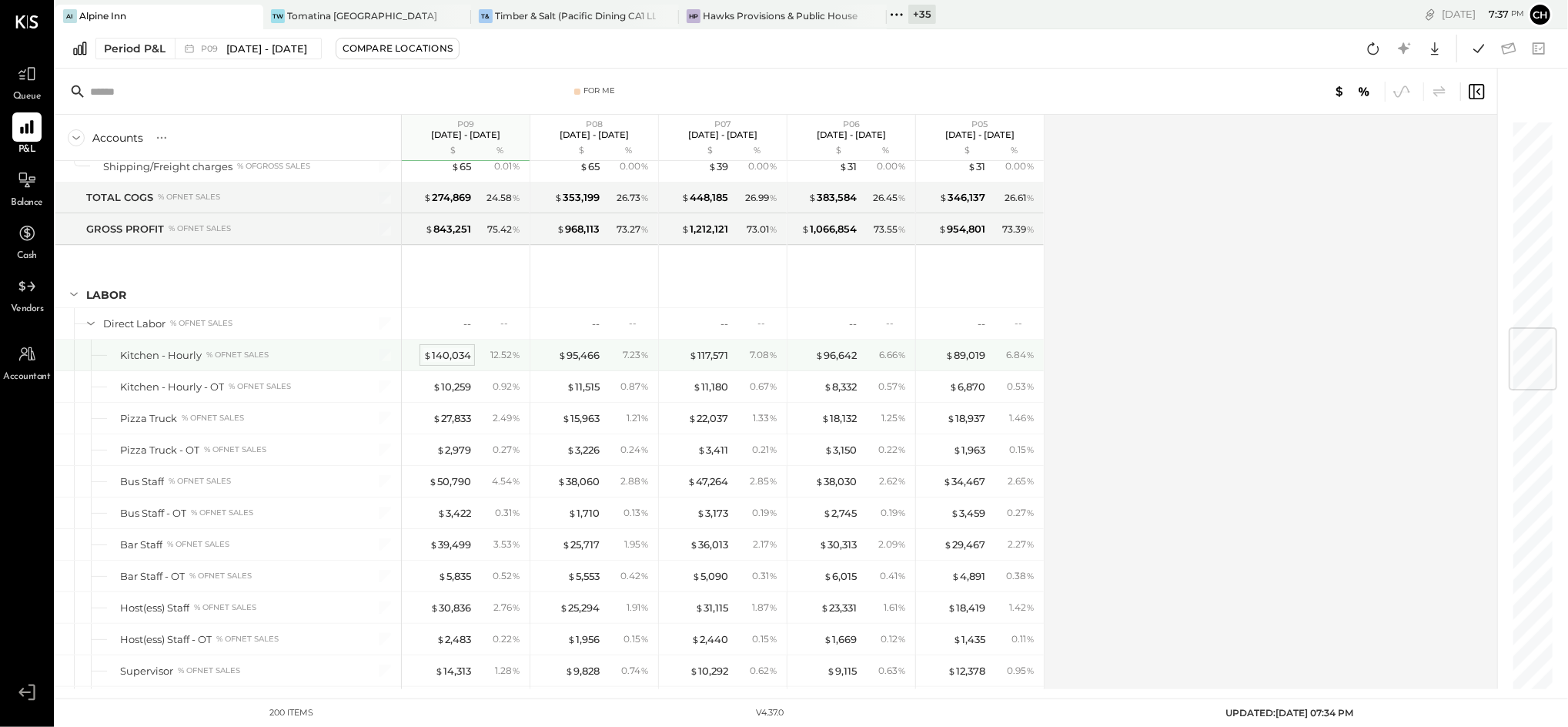
click at [439, 354] on div "$ 140,034" at bounding box center [447, 355] width 47 height 15
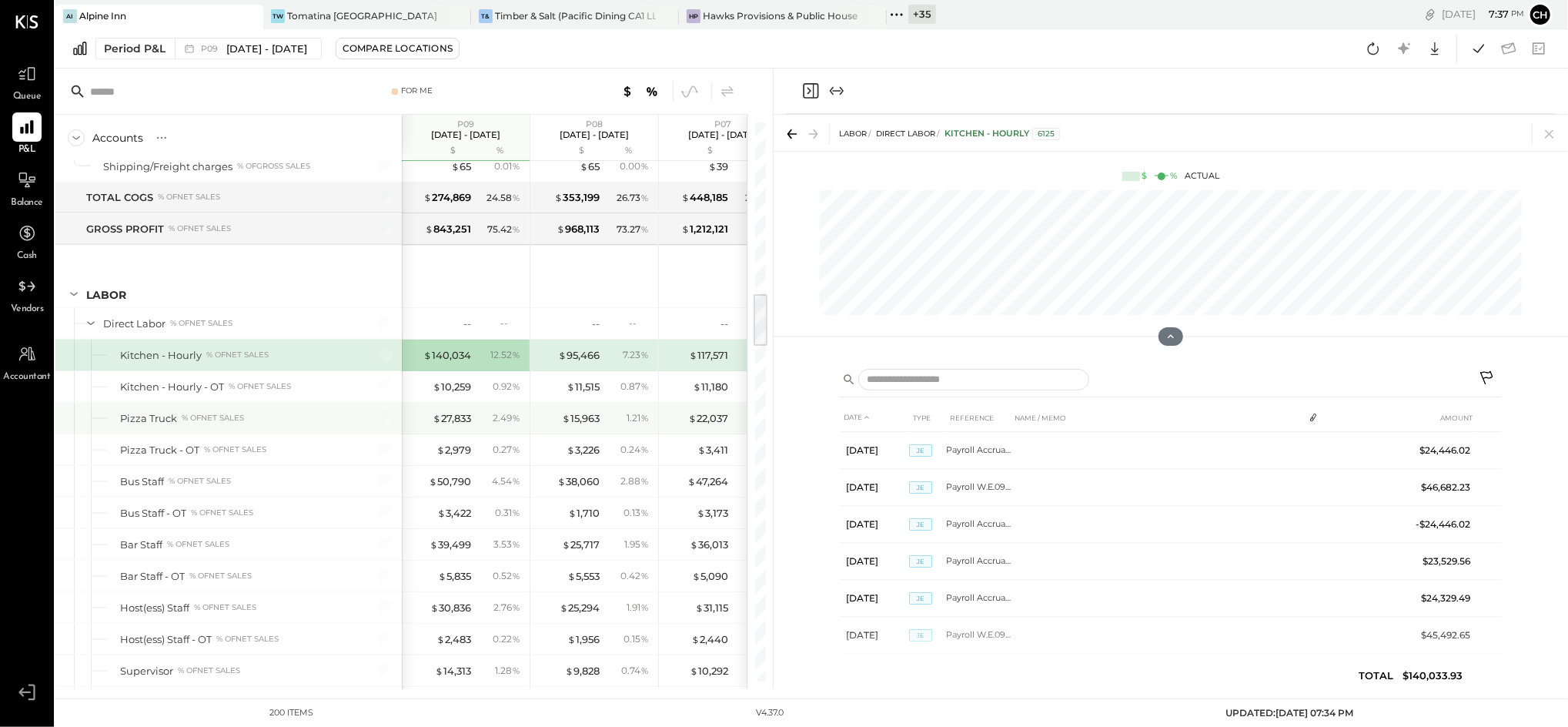
scroll to position [1848, 0]
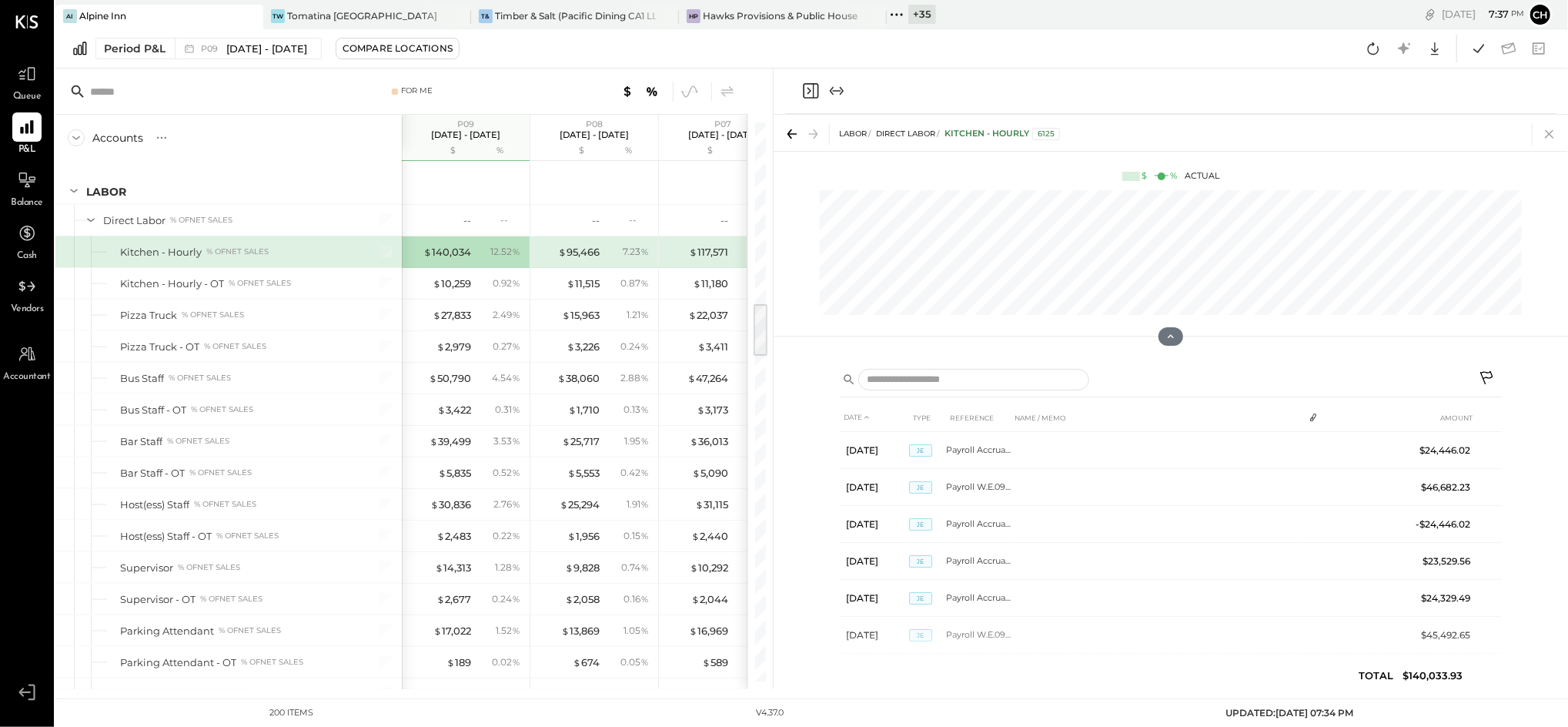
click at [1541, 140] on icon at bounding box center [1550, 134] width 22 height 22
